Goal: Task Accomplishment & Management: Use online tool/utility

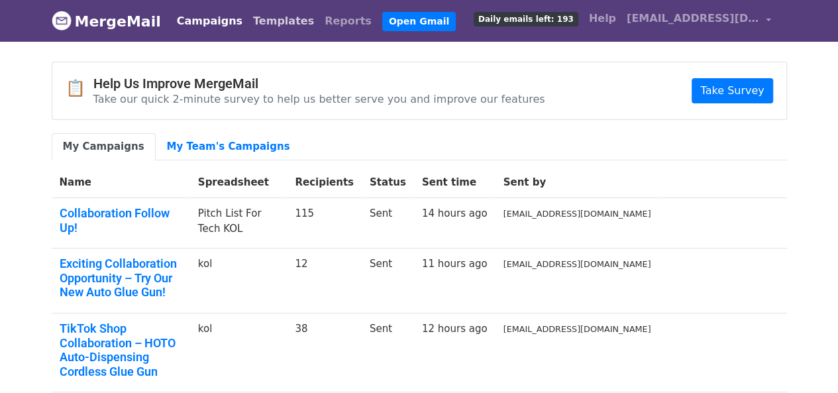
click at [248, 18] on link "Templates" at bounding box center [284, 21] width 72 height 26
click at [291, 26] on link "Templates" at bounding box center [284, 21] width 72 height 26
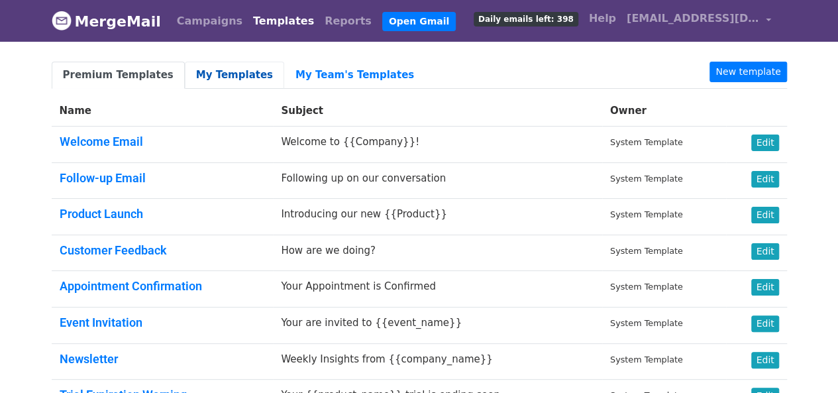
click at [239, 71] on link "My Templates" at bounding box center [234, 75] width 99 height 27
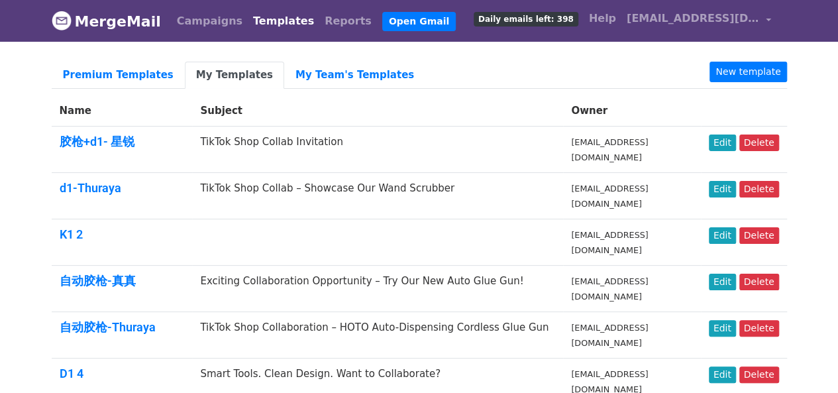
click at [415, 276] on td "Exciting Collaboration Opportunity – Try Our New Auto Glue Gun!" at bounding box center [377, 289] width 371 height 46
click at [722, 283] on link "Edit" at bounding box center [722, 282] width 27 height 17
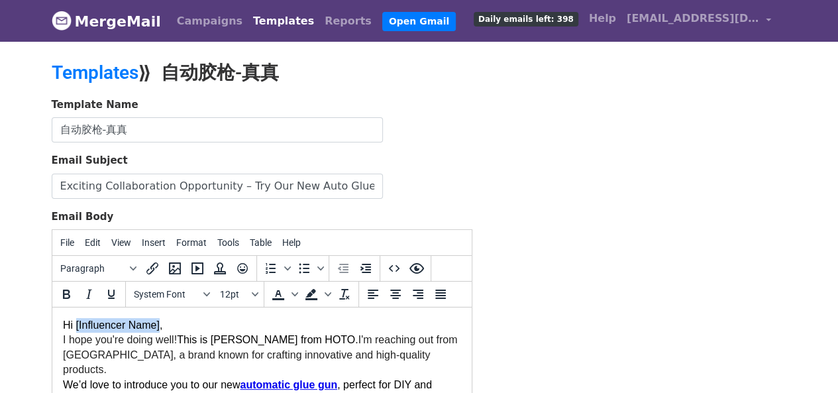
drag, startPoint x: 158, startPoint y: 322, endPoint x: 75, endPoint y: 325, distance: 82.8
click at [75, 325] on span "Hi [Influencer Name]," at bounding box center [111, 324] width 99 height 11
click at [256, 337] on span "This is Janice from HOTO." at bounding box center [267, 339] width 182 height 11
drag, startPoint x: 156, startPoint y: 324, endPoint x: 95, endPoint y: 329, distance: 61.8
click at [89, 330] on span "Hi [Influencer Name]," at bounding box center [111, 324] width 99 height 11
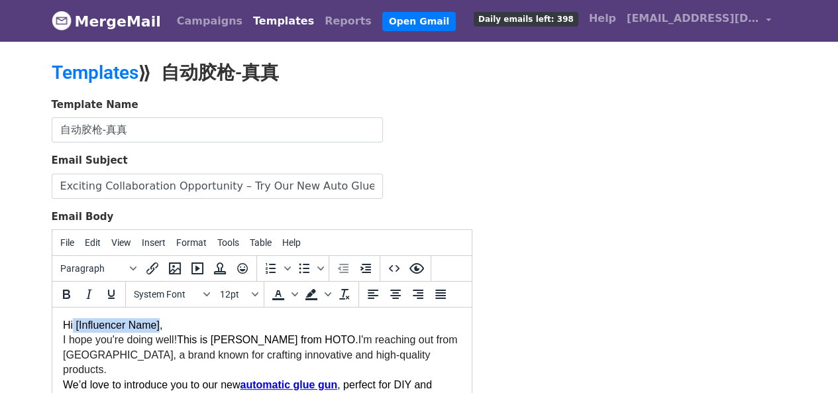
drag, startPoint x: 159, startPoint y: 325, endPoint x: 74, endPoint y: 329, distance: 85.5
click at [74, 329] on span "Hi [Influencer Name]," at bounding box center [111, 324] width 99 height 11
click at [554, 255] on div "Template Name 自动胶枪-真真 Email Subject Exciting Collaboration Opportunity – Try Ou…" at bounding box center [419, 330] width 755 height 466
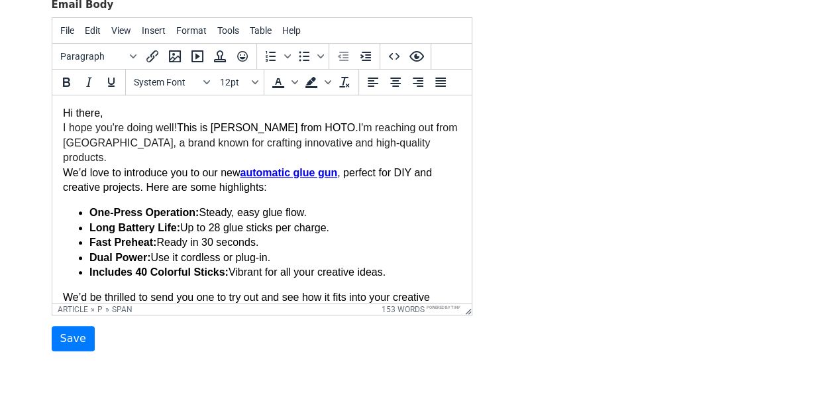
scroll to position [265, 0]
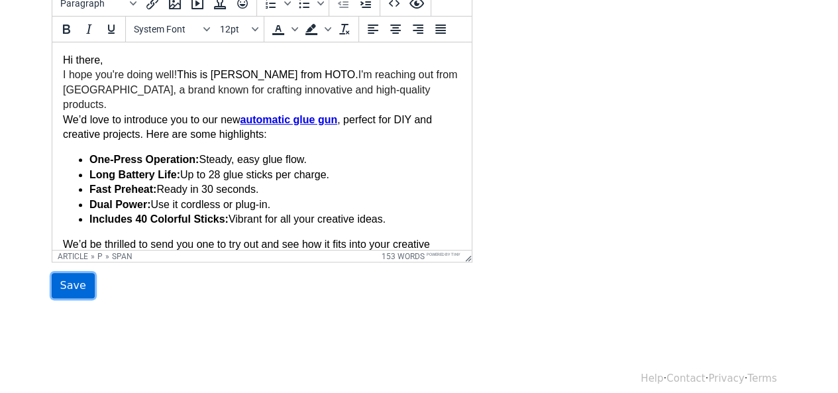
click at [73, 286] on input "Save" at bounding box center [73, 285] width 43 height 25
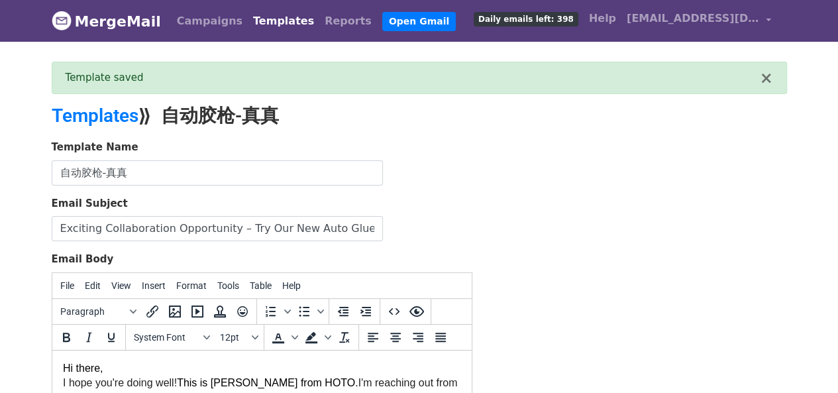
click at [281, 21] on link "Templates" at bounding box center [284, 21] width 72 height 26
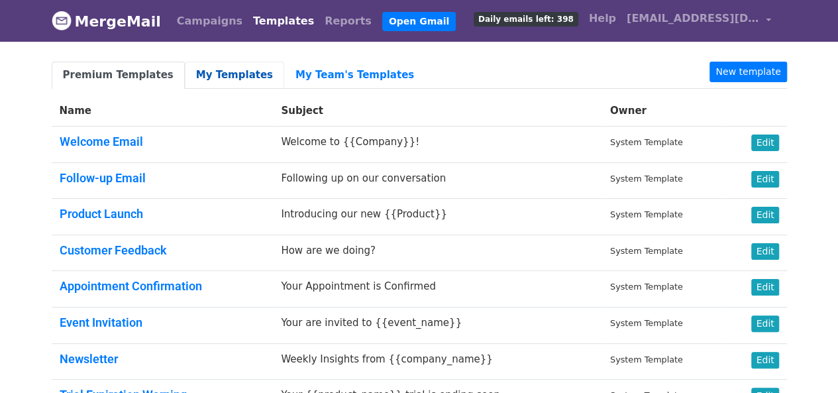
click at [239, 72] on link "My Templates" at bounding box center [234, 75] width 99 height 27
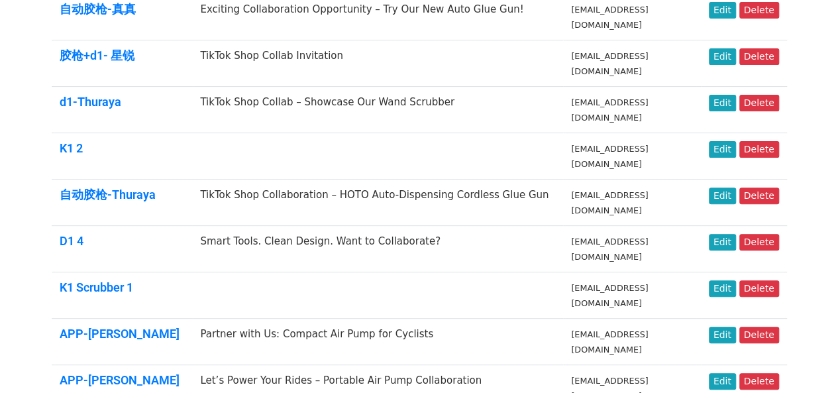
scroll to position [199, 0]
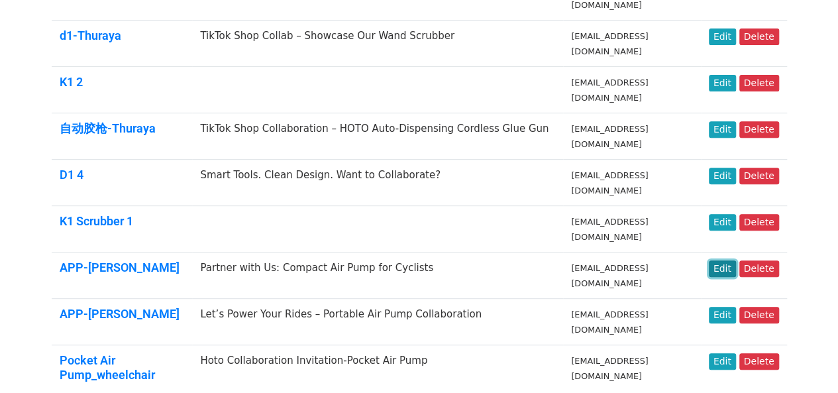
click at [725, 264] on link "Edit" at bounding box center [722, 268] width 27 height 17
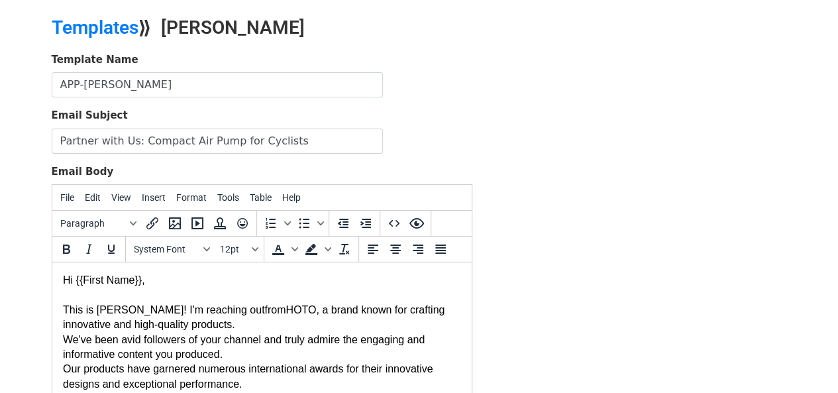
scroll to position [66, 0]
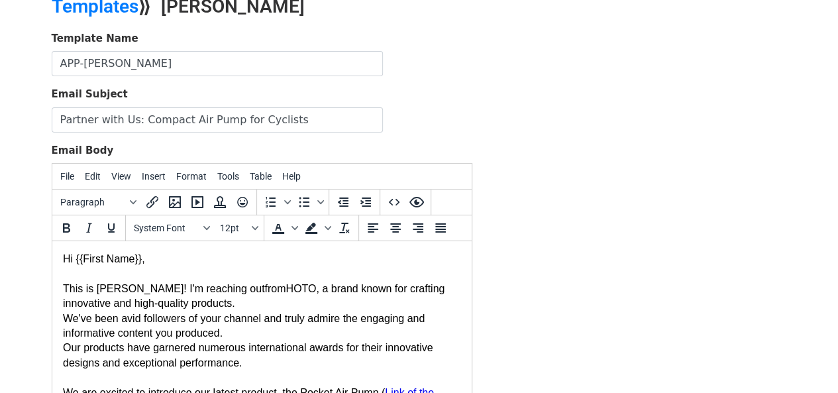
drag, startPoint x: 139, startPoint y: 260, endPoint x: 76, endPoint y: 262, distance: 63.7
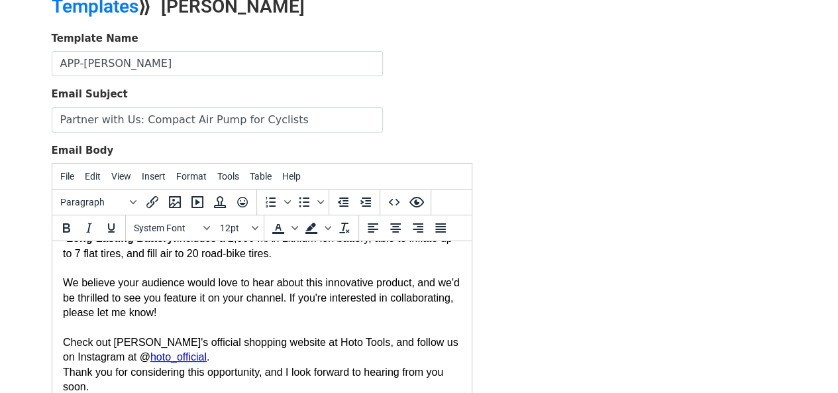
scroll to position [0, 0]
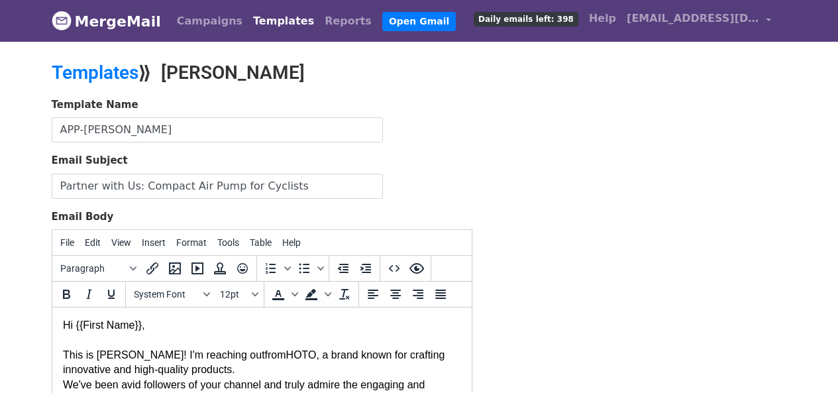
click at [266, 22] on link "Templates" at bounding box center [284, 21] width 72 height 26
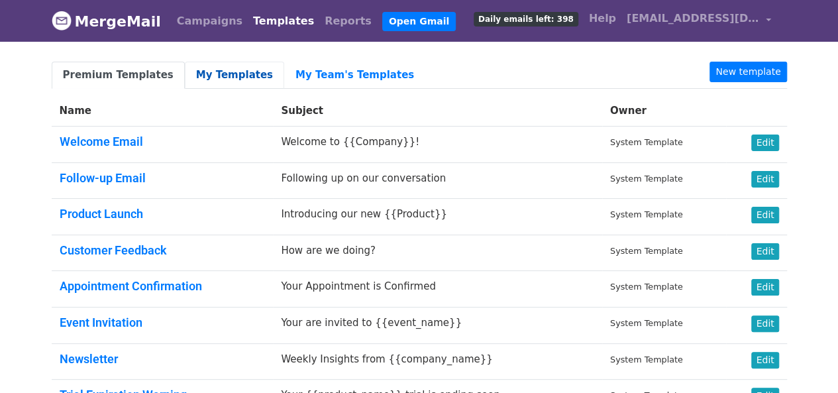
click at [233, 72] on link "My Templates" at bounding box center [234, 75] width 99 height 27
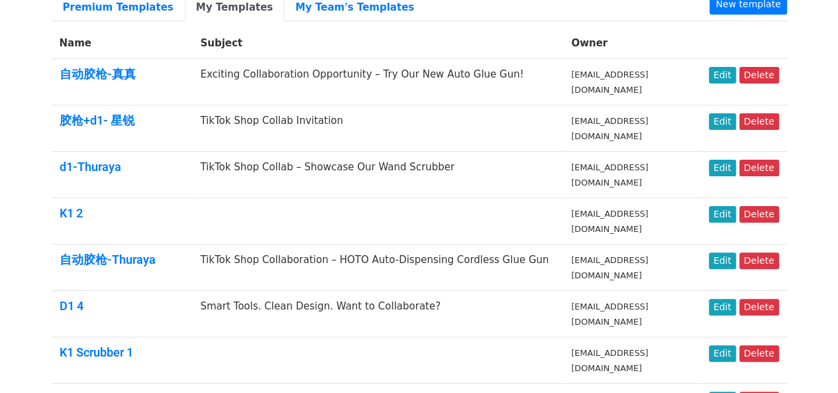
scroll to position [199, 0]
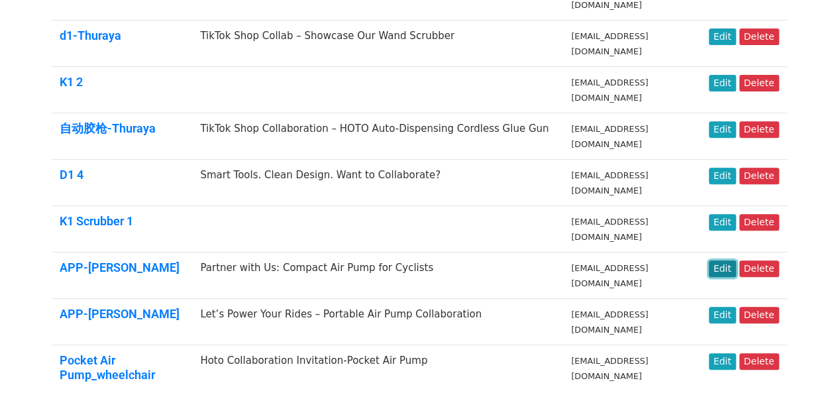
click at [725, 264] on link "Edit" at bounding box center [722, 268] width 27 height 17
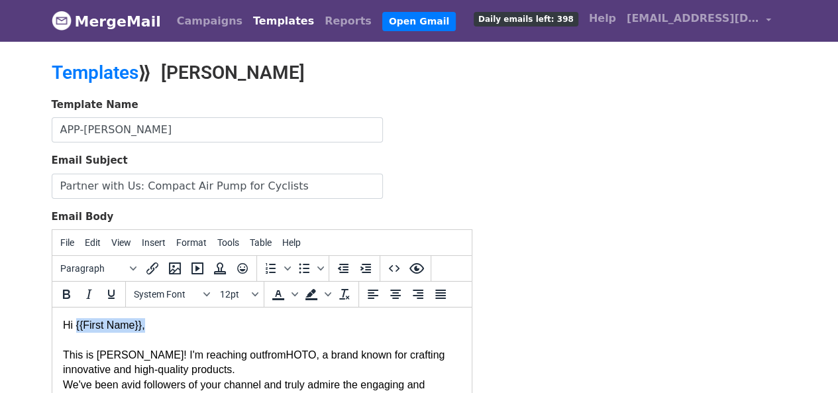
drag, startPoint x: 140, startPoint y: 323, endPoint x: 74, endPoint y: 329, distance: 66.5
copy body "{{First Name}},"
click at [277, 14] on link "Templates" at bounding box center [284, 21] width 72 height 26
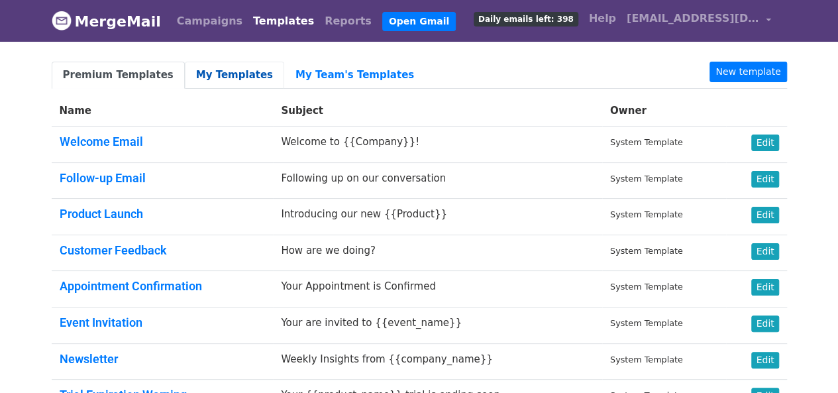
click at [235, 78] on link "My Templates" at bounding box center [234, 75] width 99 height 27
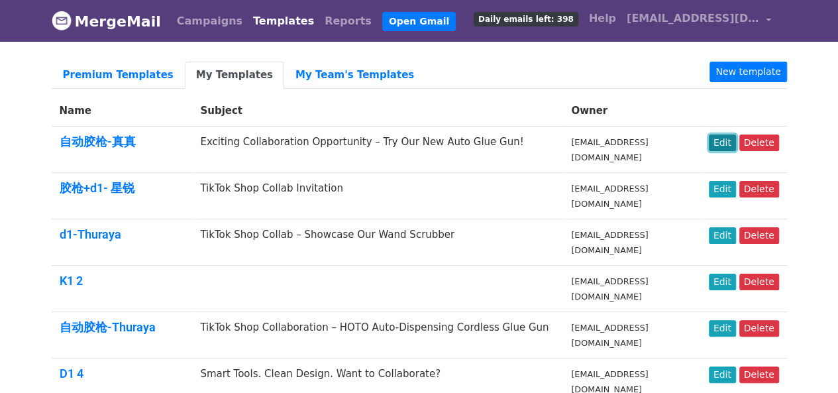
click at [727, 140] on link "Edit" at bounding box center [722, 142] width 27 height 17
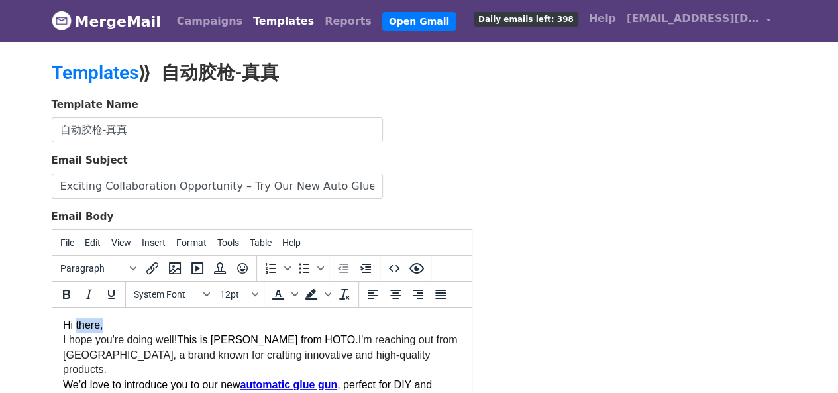
drag, startPoint x: 103, startPoint y: 325, endPoint x: 77, endPoint y: 320, distance: 26.4
click at [77, 320] on p "Hi there," at bounding box center [261, 325] width 398 height 15
paste body
click at [547, 257] on div "Template Name 自动胶枪-真真 Email Subject Exciting Collaboration Opportunity – Try Ou…" at bounding box center [419, 330] width 755 height 466
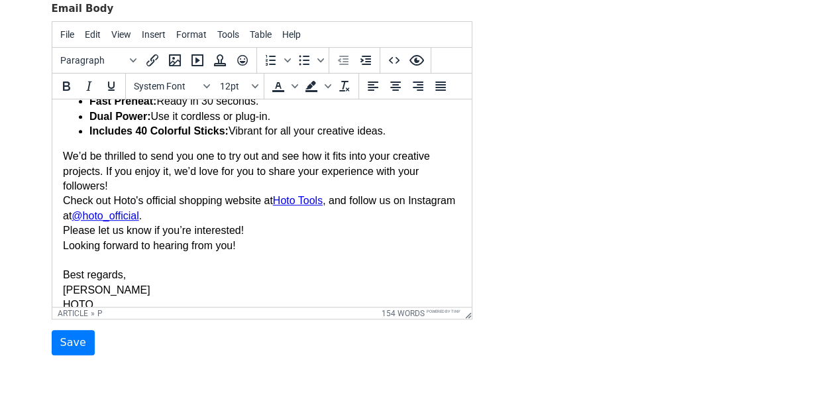
scroll to position [276, 0]
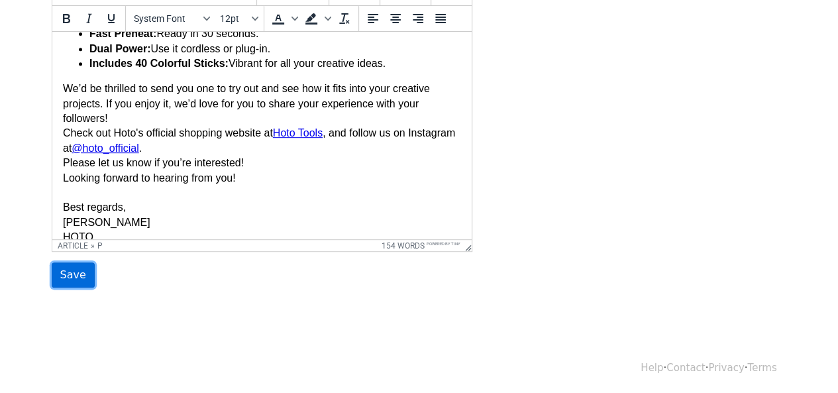
click at [81, 279] on input "Save" at bounding box center [73, 274] width 43 height 25
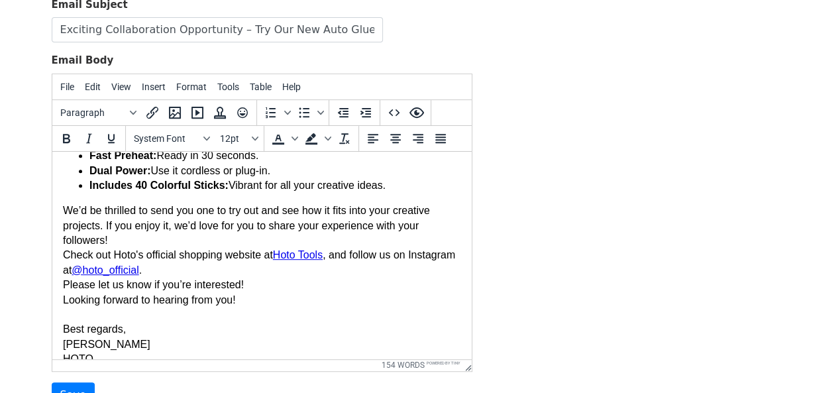
scroll to position [145, 0]
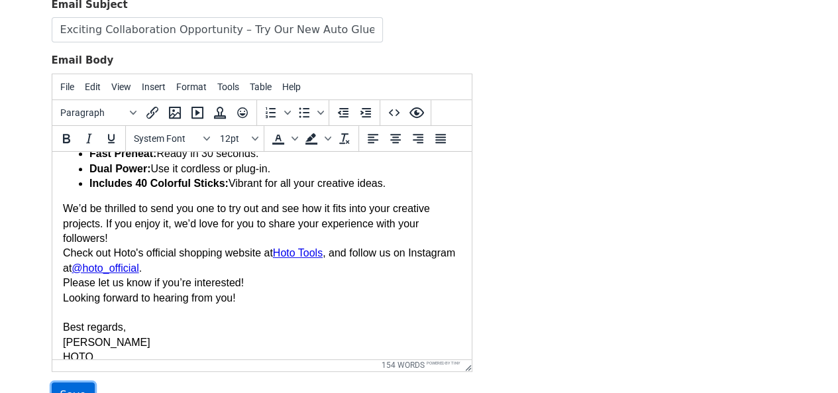
drag, startPoint x: 69, startPoint y: 385, endPoint x: 82, endPoint y: 182, distance: 203.8
click at [69, 385] on input "Save" at bounding box center [73, 394] width 43 height 25
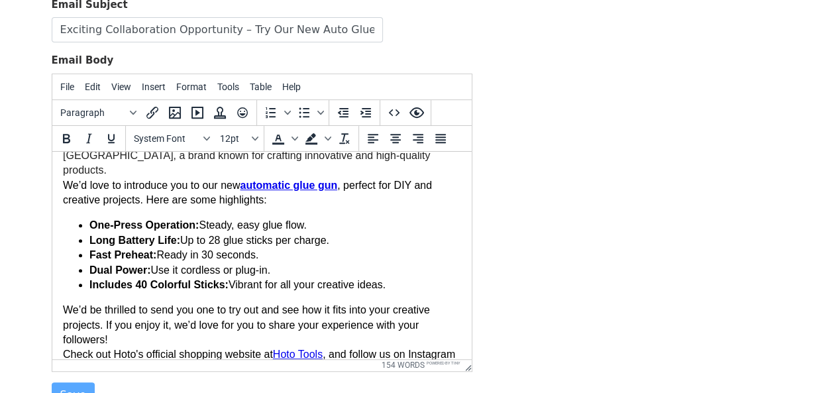
scroll to position [0, 0]
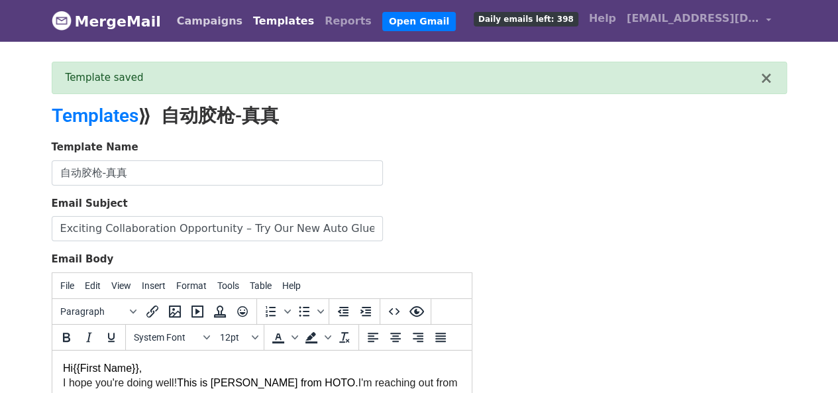
click at [221, 28] on link "Campaigns" at bounding box center [210, 21] width 76 height 26
